Goal: Task Accomplishment & Management: Use online tool/utility

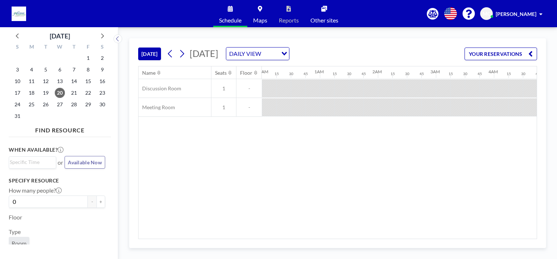
scroll to position [0, 639]
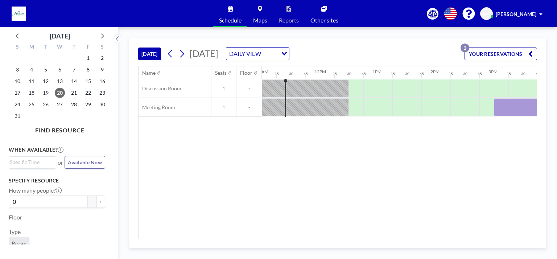
click at [278, 239] on div "[DATE] [DATE] DAILY VIEW Loading... YOUR RESERVATIONS 1 Name Seats Floor 12AM 1…" at bounding box center [337, 143] width 417 height 210
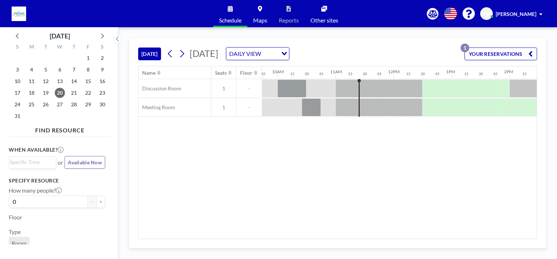
scroll to position [0, 562]
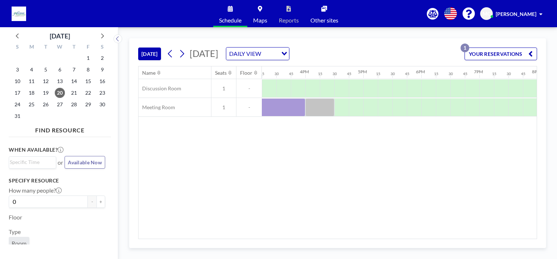
scroll to position [0, 746]
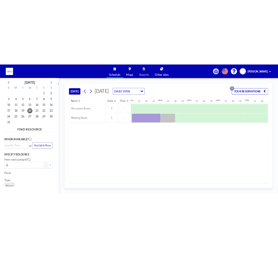
scroll to position [0, 878]
